Goal: Information Seeking & Learning: Compare options

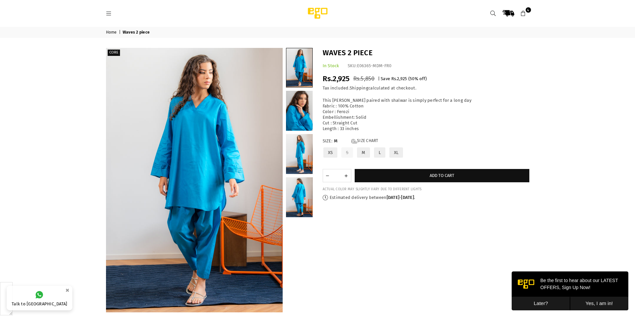
click at [534, 301] on button "Later?" at bounding box center [540, 304] width 58 height 14
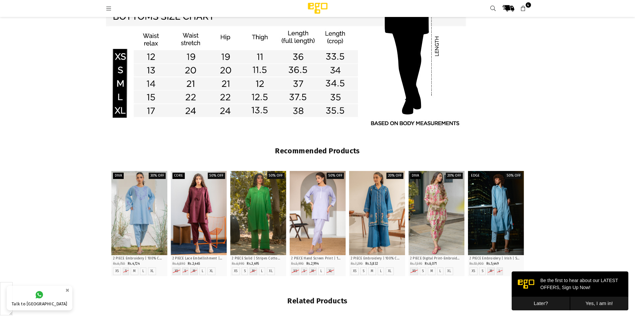
scroll to position [516, 0]
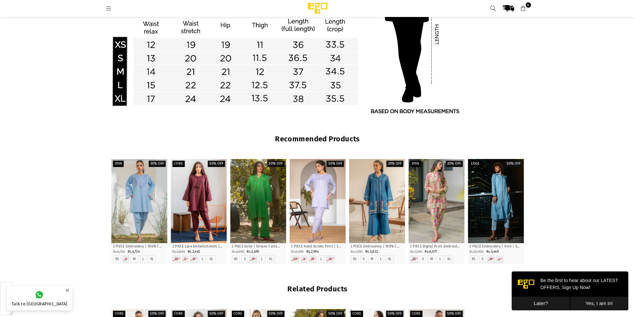
click at [551, 308] on button "Later?" at bounding box center [540, 304] width 58 height 14
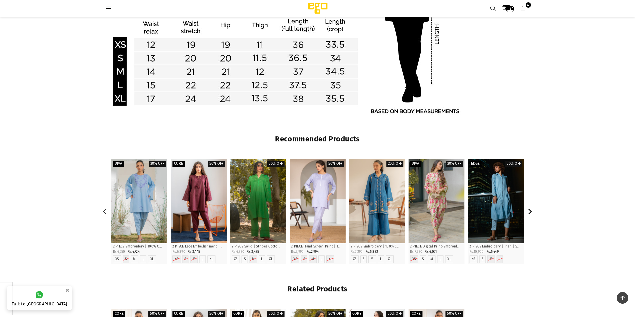
click at [530, 210] on icon "Next" at bounding box center [530, 212] width 4 height 6
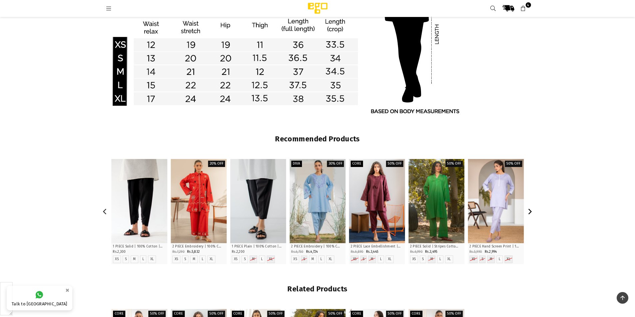
click at [530, 210] on icon "Next" at bounding box center [530, 212] width 4 height 6
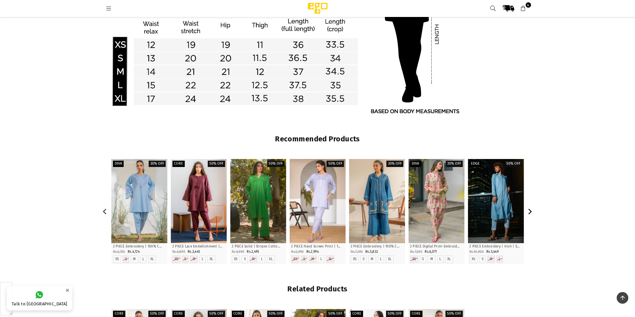
click at [530, 210] on icon "Next" at bounding box center [530, 212] width 4 height 6
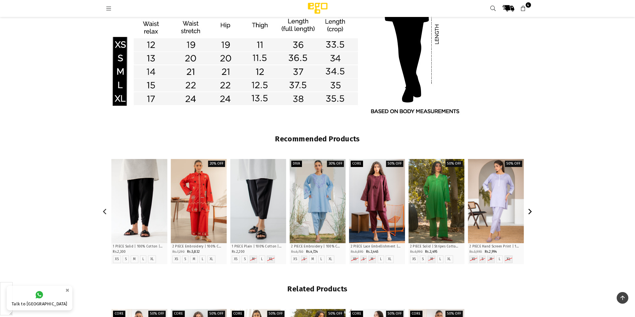
click at [530, 210] on icon "Next" at bounding box center [530, 212] width 4 height 6
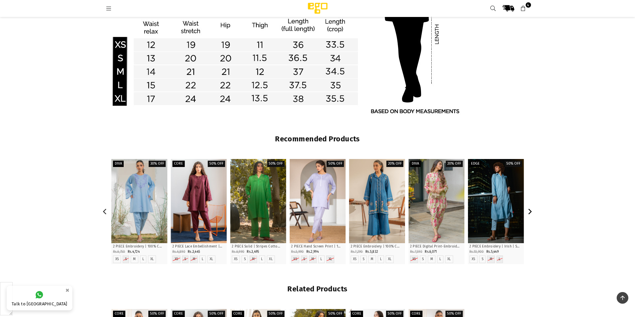
click at [530, 210] on icon "Next" at bounding box center [530, 212] width 4 height 6
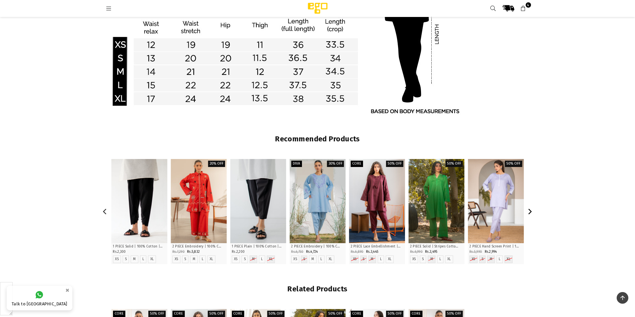
click at [530, 210] on icon "Next" at bounding box center [530, 212] width 4 height 6
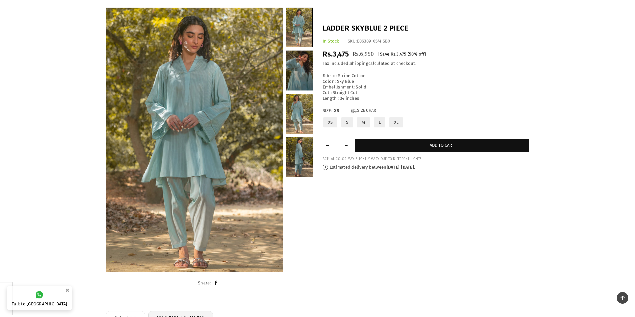
scroll to position [0, 0]
